Goal: Information Seeking & Learning: Learn about a topic

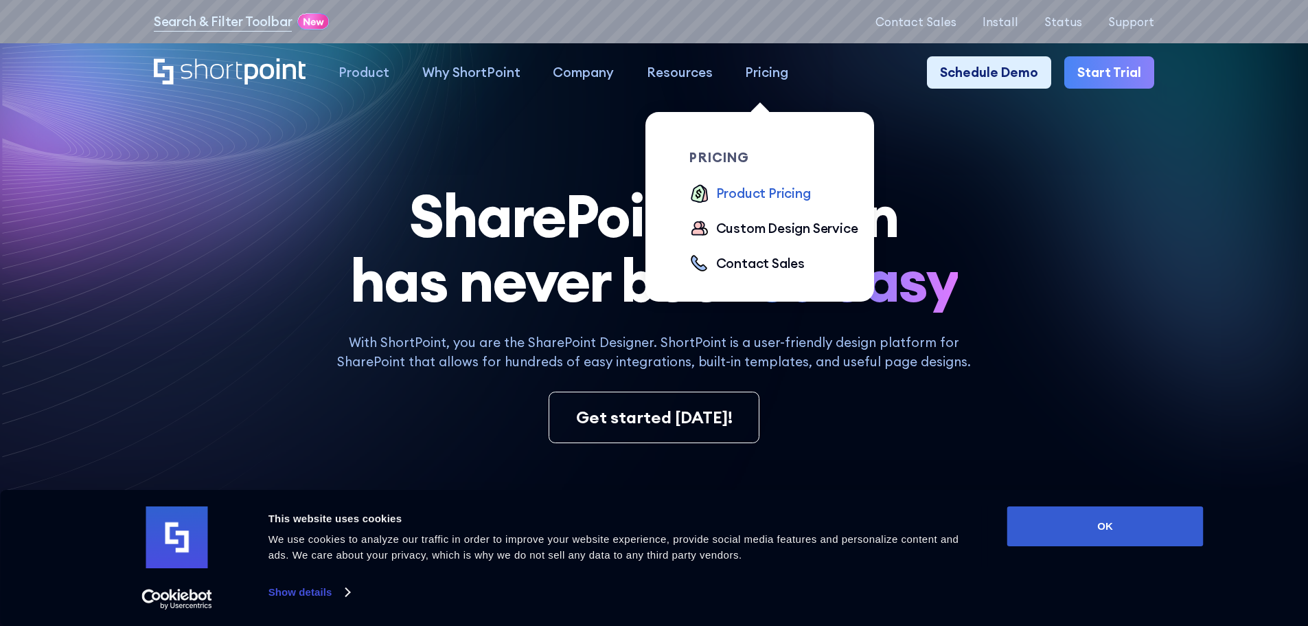
click at [757, 195] on div "Product Pricing" at bounding box center [763, 193] width 95 height 20
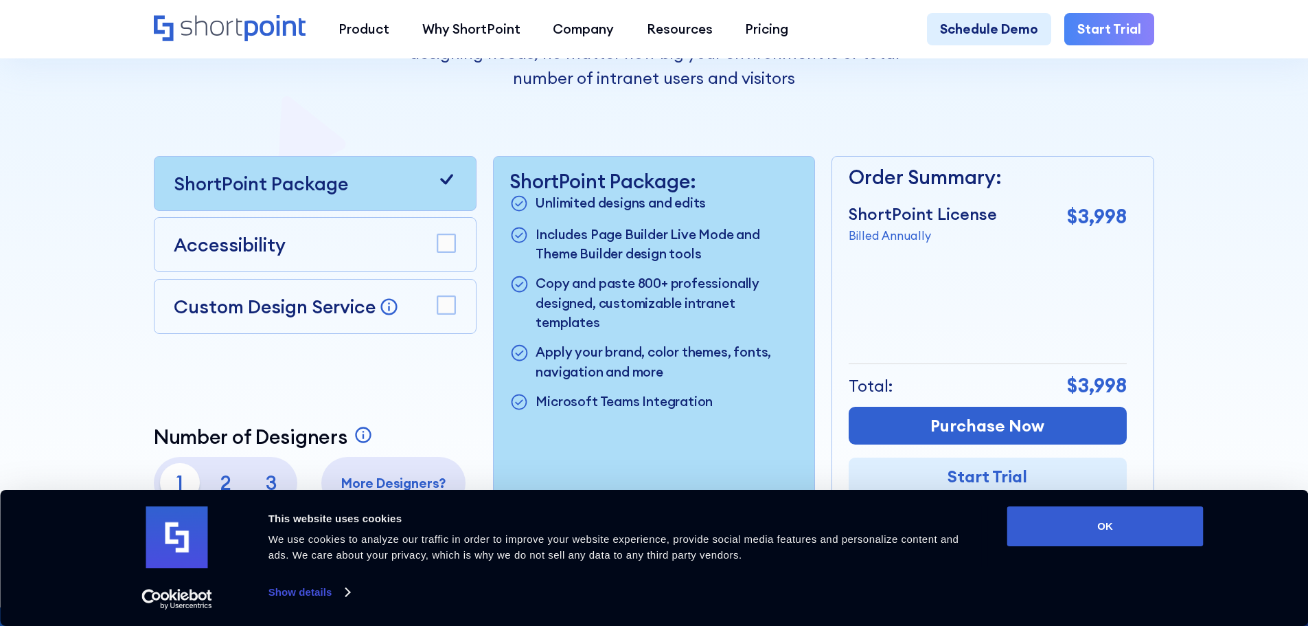
scroll to position [343, 0]
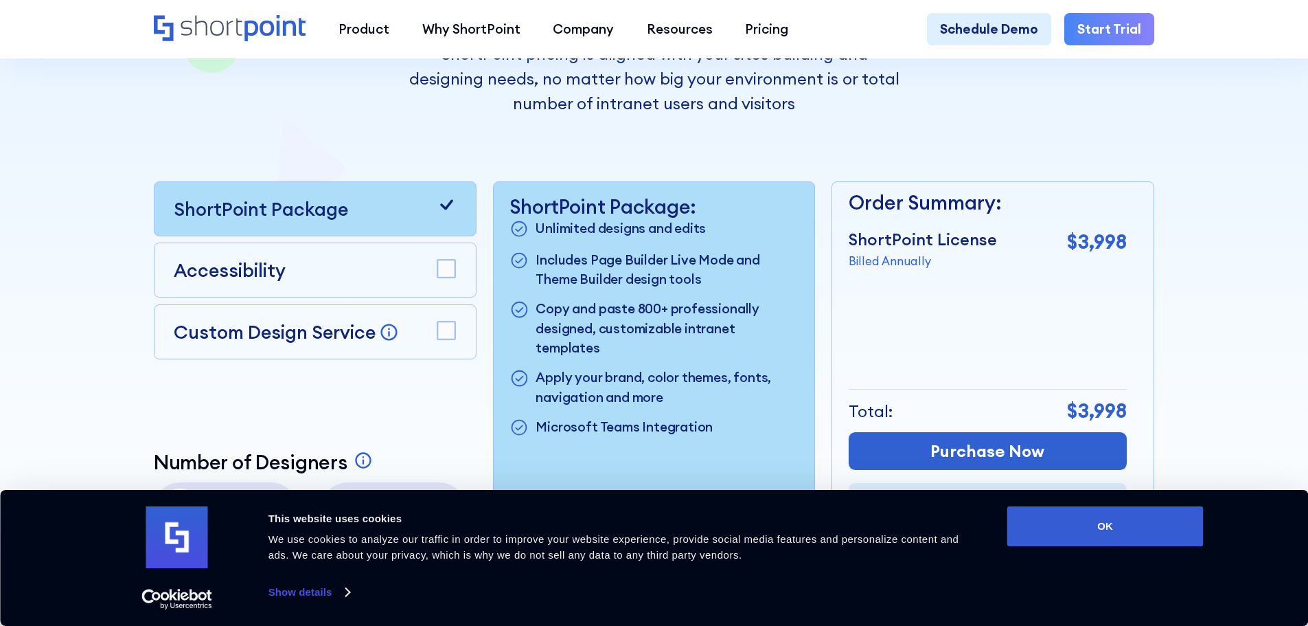
click at [446, 278] on rect at bounding box center [446, 269] width 18 height 18
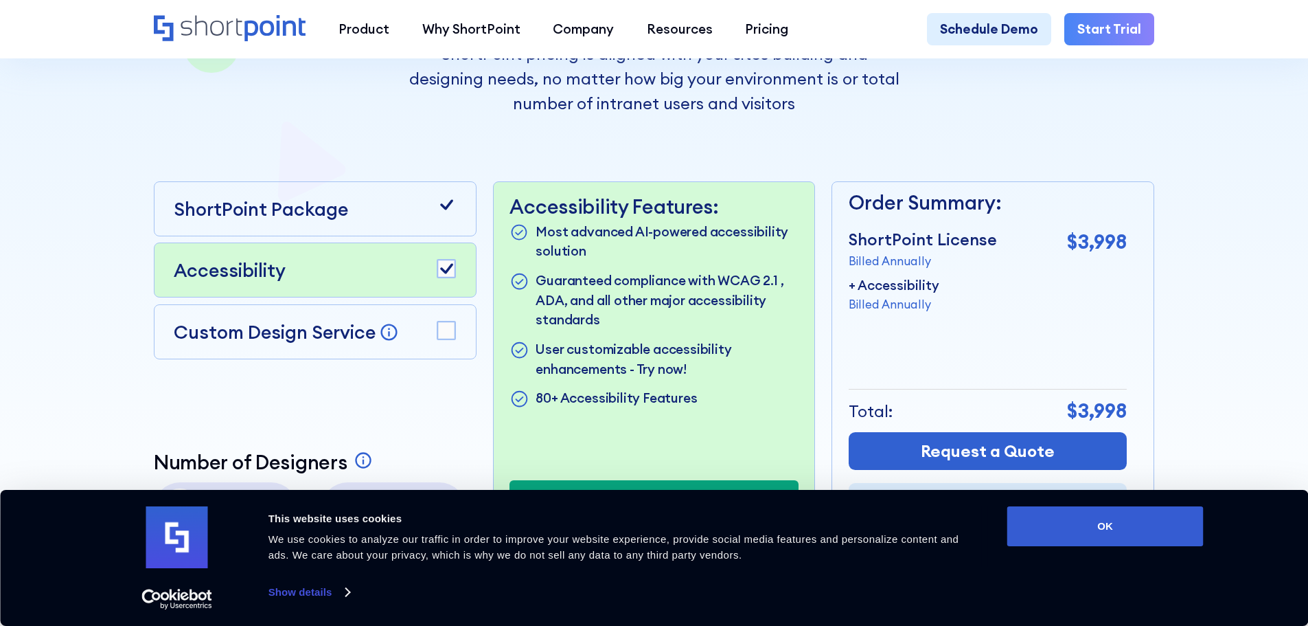
click at [446, 278] on rect at bounding box center [446, 269] width 18 height 18
click at [445, 275] on rect at bounding box center [446, 269] width 18 height 18
drag, startPoint x: 437, startPoint y: 322, endPoint x: 447, endPoint y: 347, distance: 26.8
click at [439, 341] on div "Custom Design Service Bring your dream design to life with our Custom Design Se…" at bounding box center [315, 331] width 323 height 55
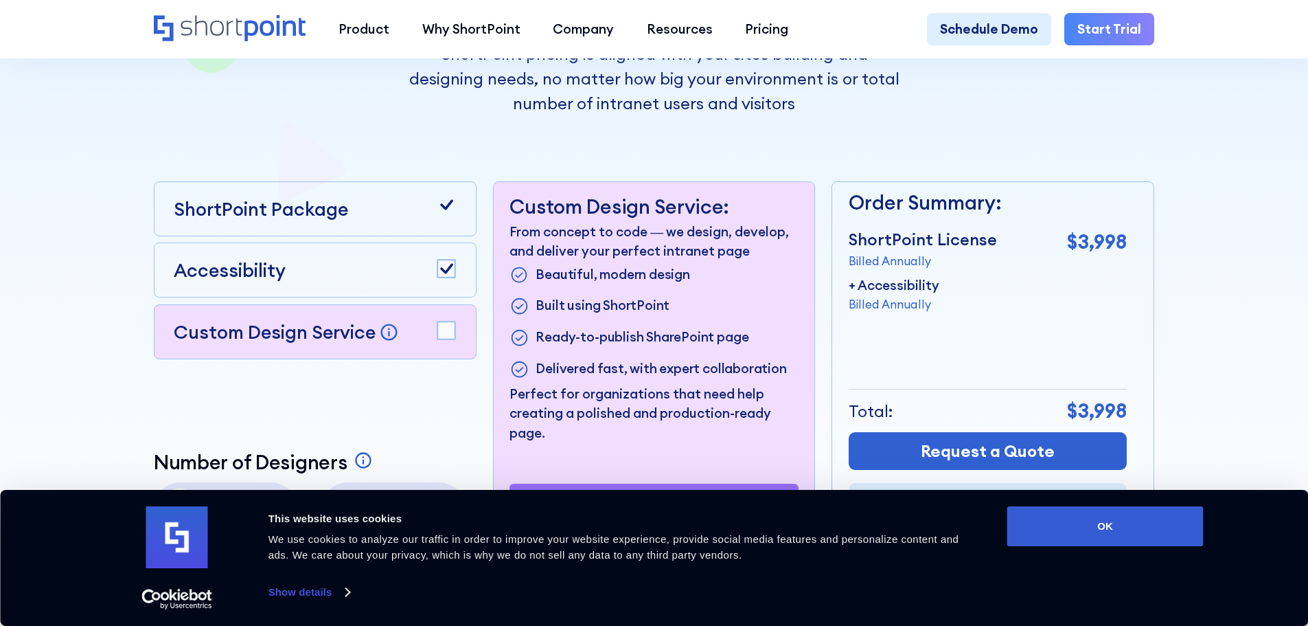
click at [444, 339] on rect at bounding box center [446, 330] width 18 height 18
click at [444, 274] on icon at bounding box center [446, 269] width 13 height 10
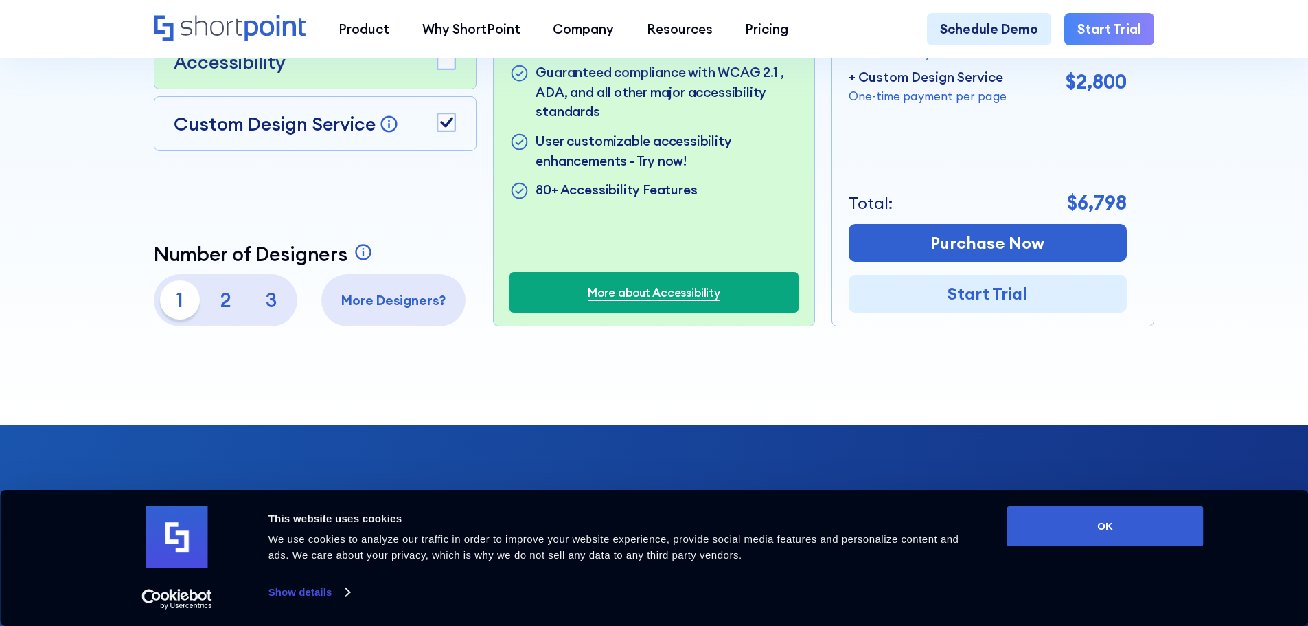
scroll to position [618, 0]
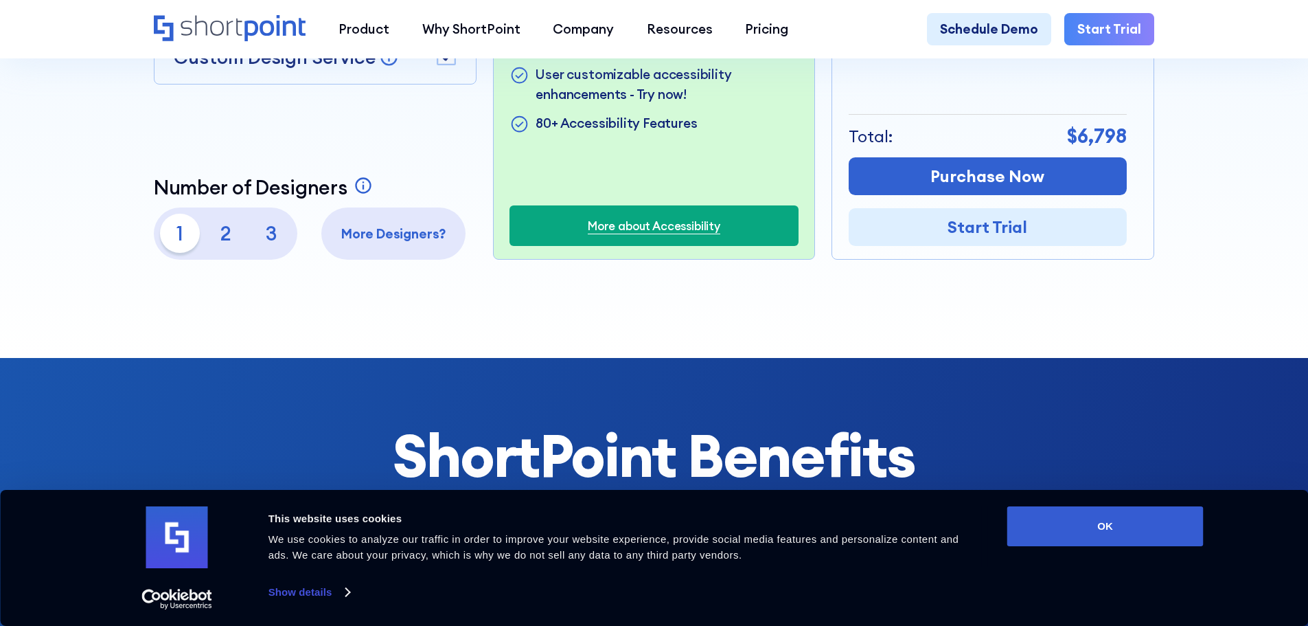
click at [231, 251] on p "2" at bounding box center [225, 233] width 39 height 39
click at [273, 253] on p "3" at bounding box center [271, 233] width 39 height 39
click at [175, 242] on p "1" at bounding box center [179, 233] width 39 height 39
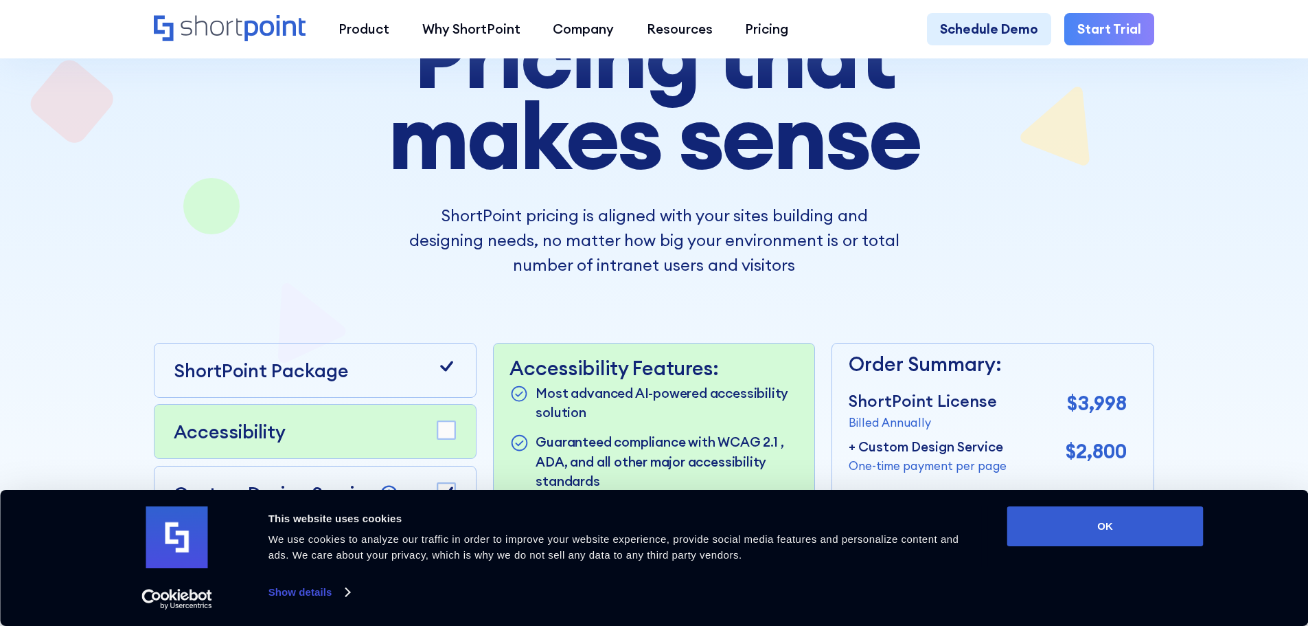
scroll to position [206, 0]
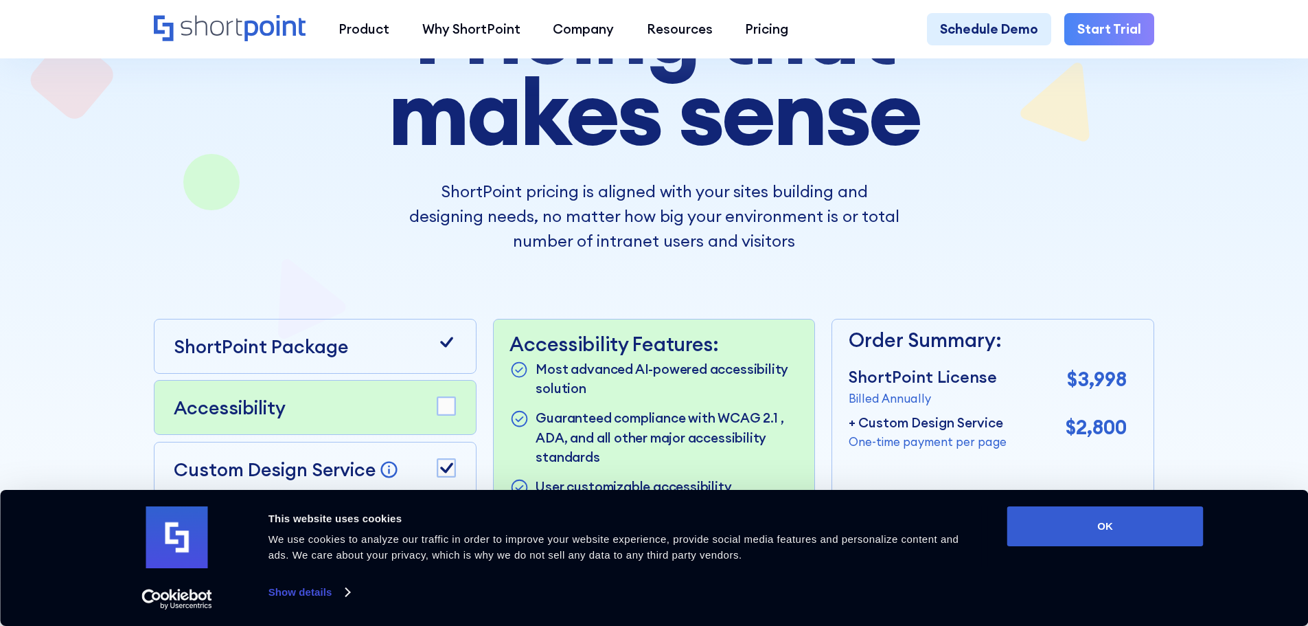
click at [437, 466] on rect at bounding box center [446, 468] width 18 height 18
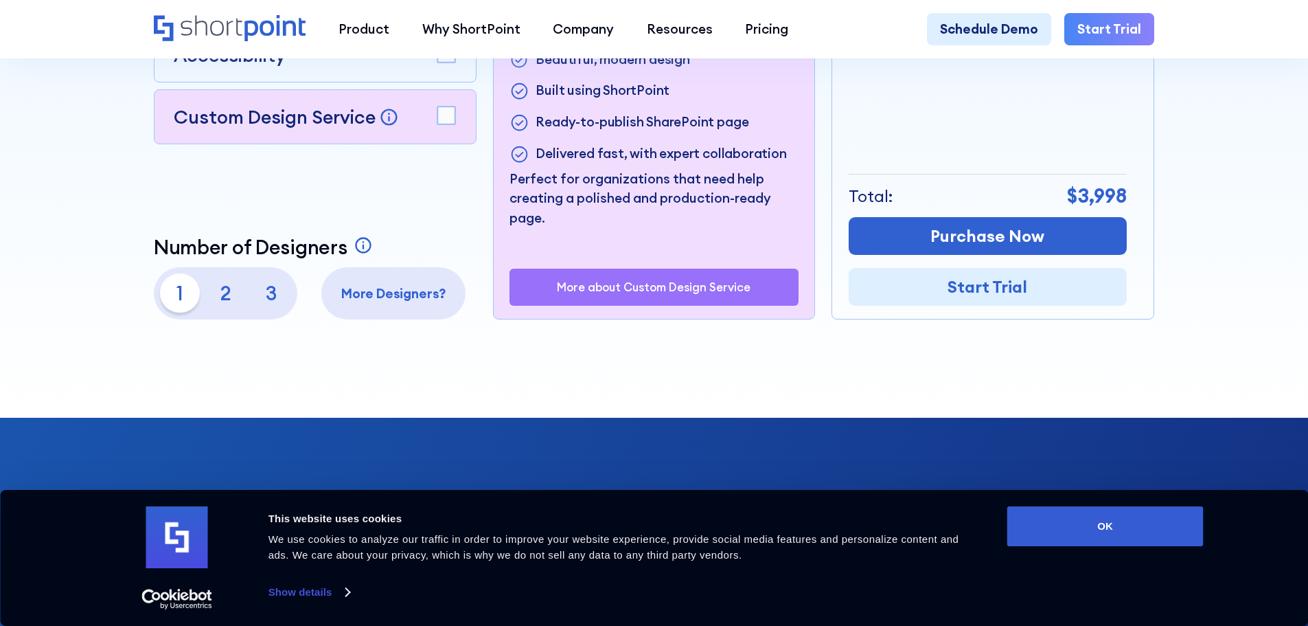
scroll to position [481, 0]
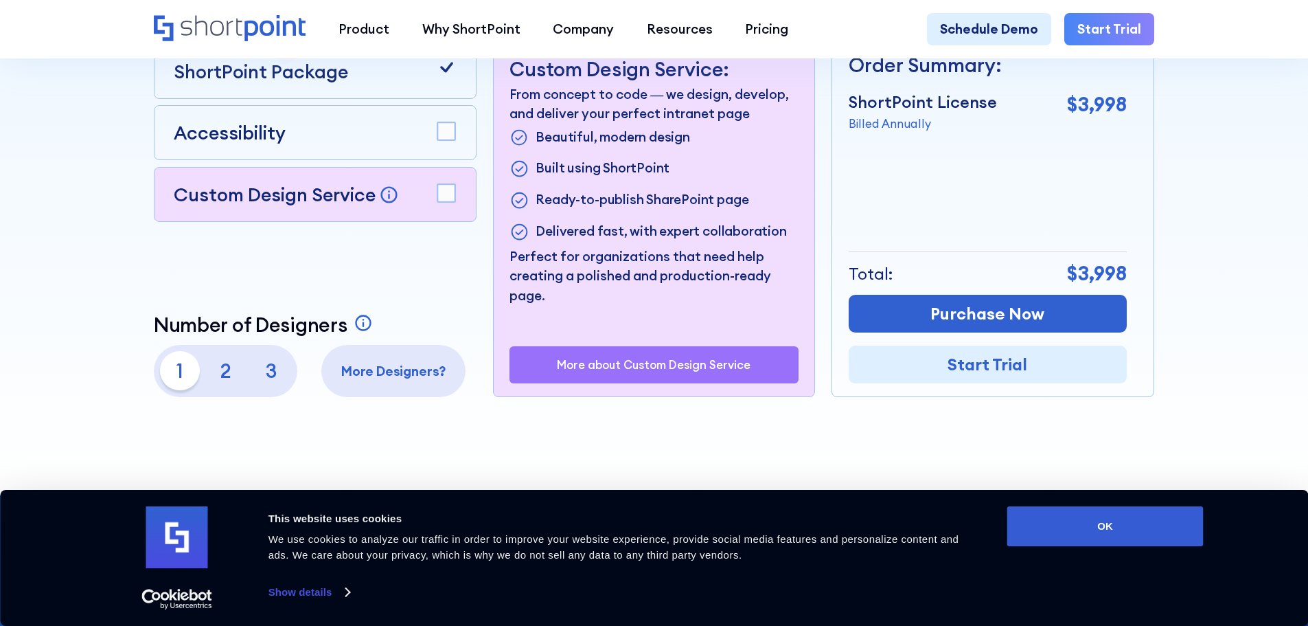
click at [227, 374] on p "2" at bounding box center [225, 370] width 39 height 39
click at [273, 382] on p "3" at bounding box center [271, 370] width 39 height 39
click at [174, 371] on p "1" at bounding box center [179, 370] width 39 height 39
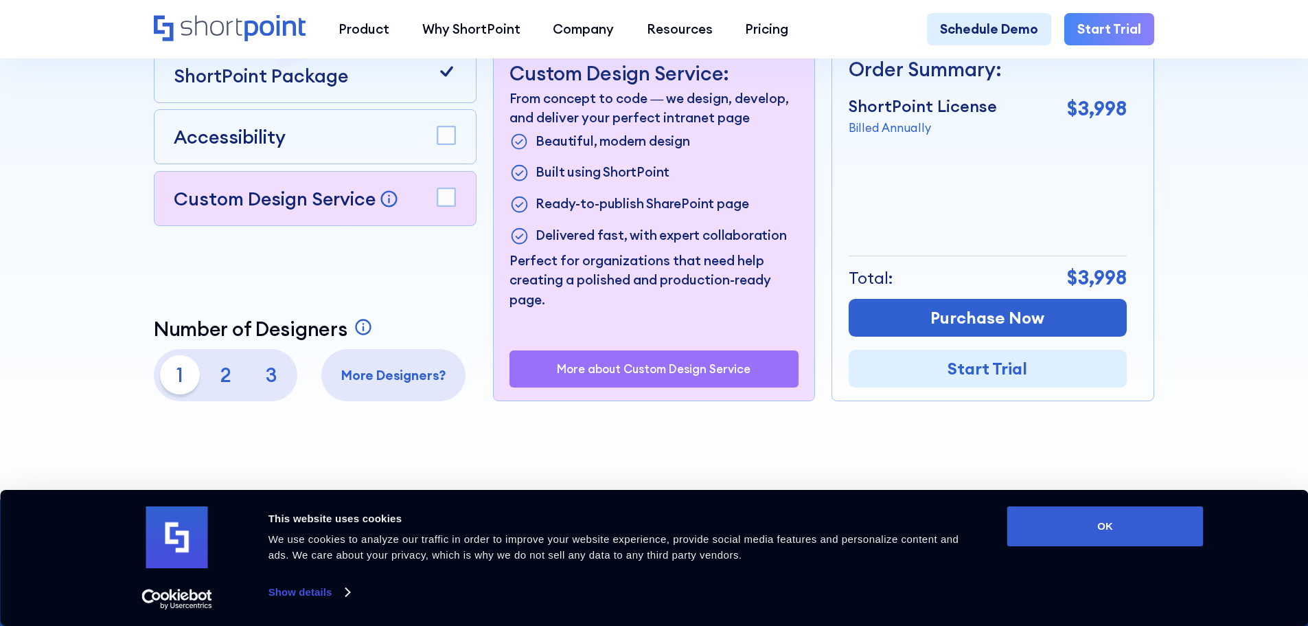
scroll to position [343, 0]
